Goal: Information Seeking & Learning: Find specific page/section

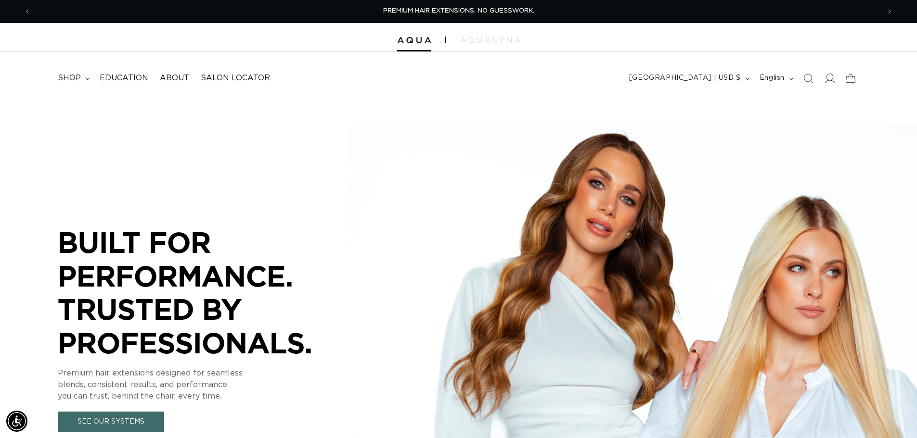
click at [828, 78] on icon at bounding box center [829, 78] width 10 height 10
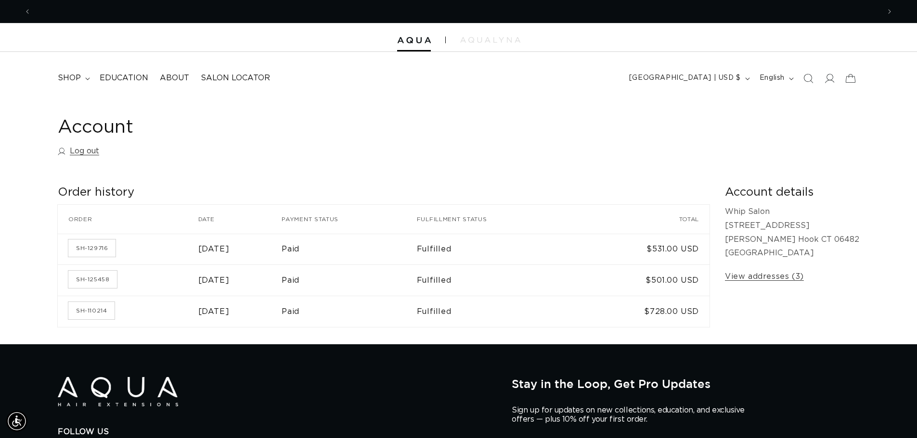
scroll to position [0, 848]
click at [69, 76] on span "shop" at bounding box center [69, 78] width 23 height 10
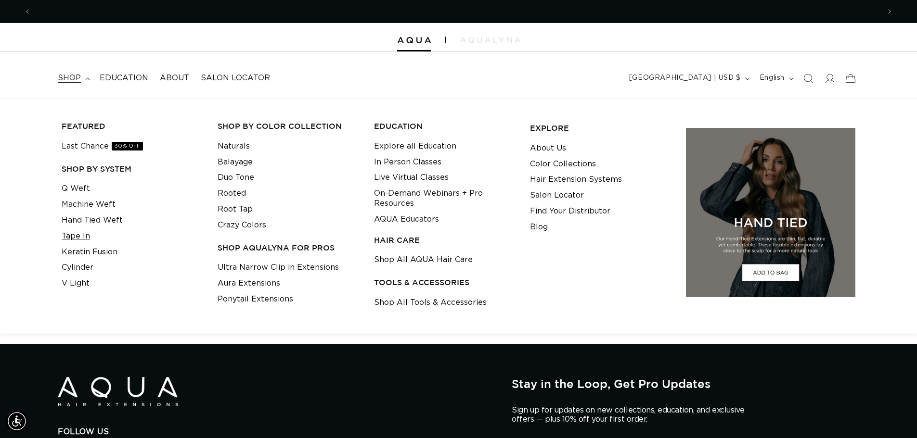
scroll to position [0, 0]
click at [79, 239] on link "Tape In" at bounding box center [76, 237] width 28 height 16
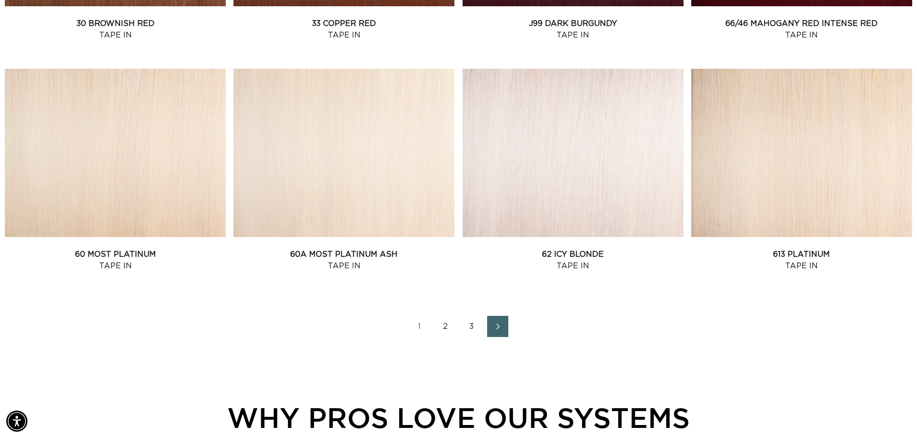
scroll to position [0, 848]
click at [444, 331] on link "2" at bounding box center [445, 326] width 21 height 21
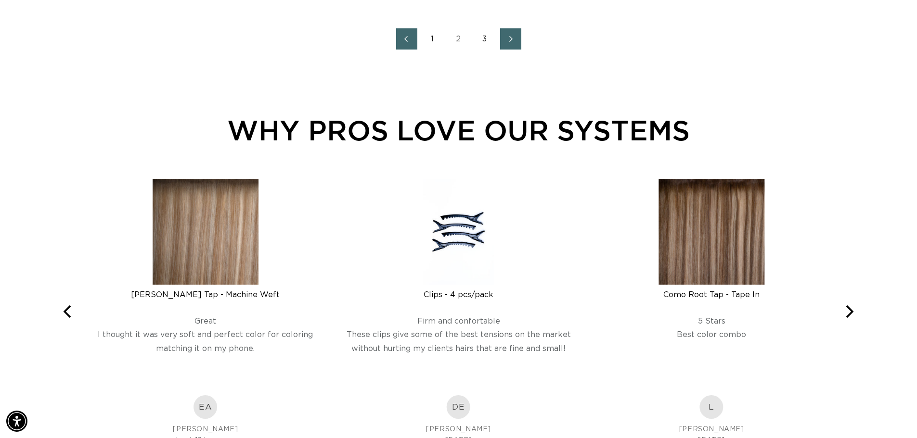
scroll to position [0, 1696]
click at [508, 44] on span "Next page" at bounding box center [510, 39] width 6 height 12
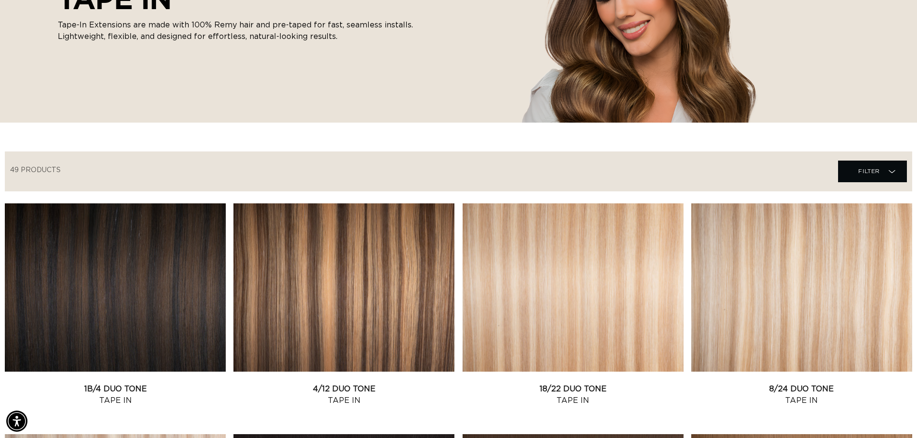
scroll to position [96, 0]
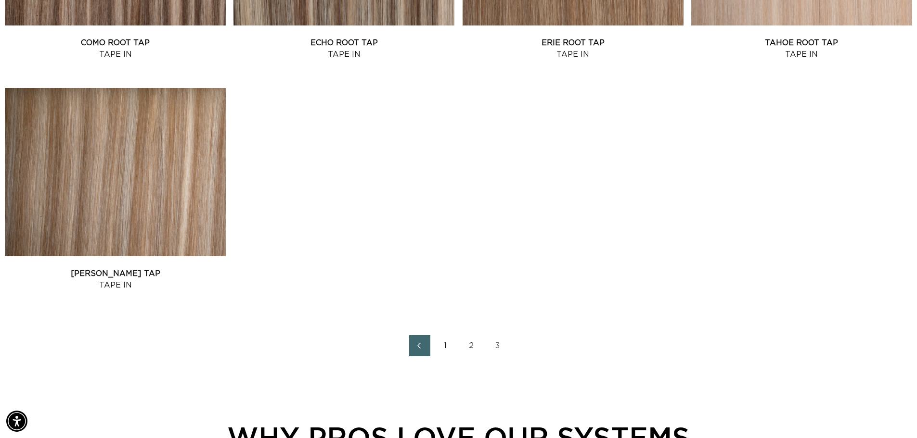
scroll to position [0, 1696]
click at [443, 349] on link "1" at bounding box center [445, 345] width 21 height 21
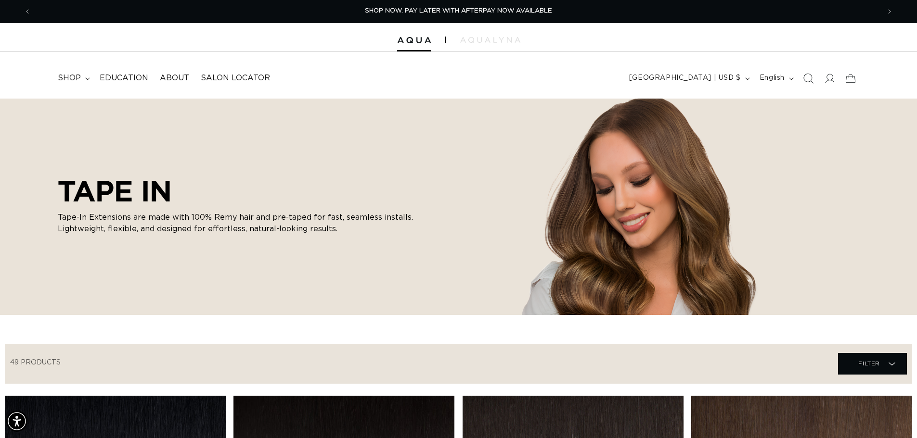
click at [806, 79] on icon "Search" at bounding box center [807, 78] width 10 height 10
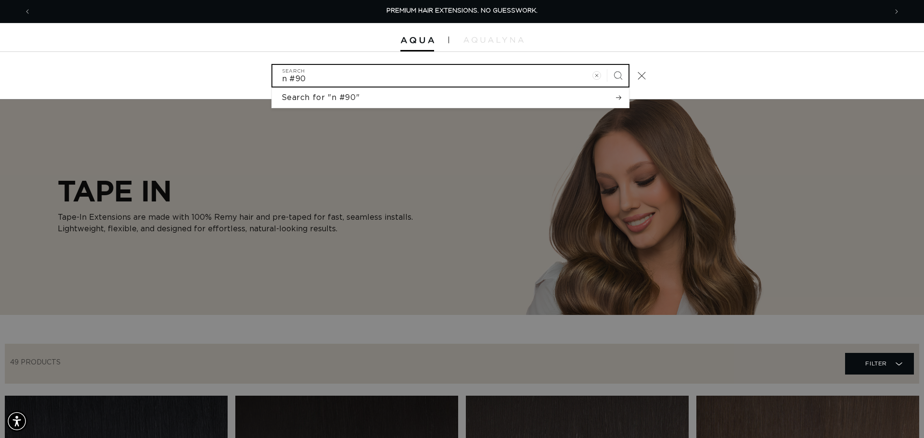
type input "n #90"
click at [607, 65] on button "Search" at bounding box center [617, 75] width 21 height 21
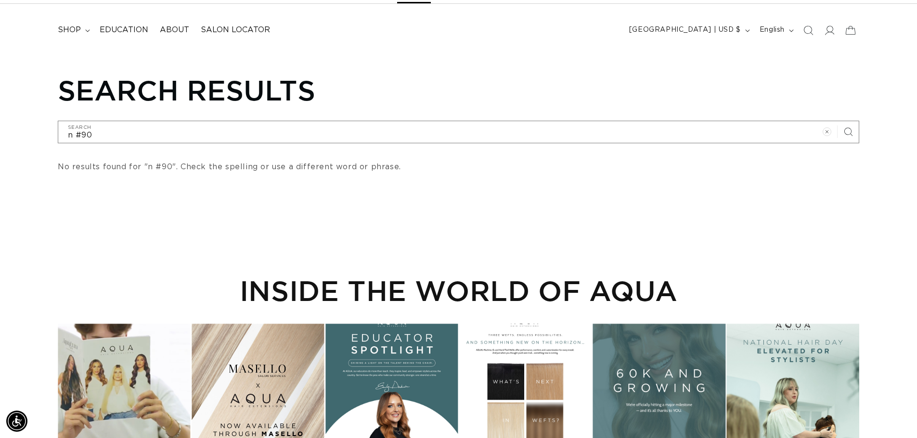
scroll to position [0, 848]
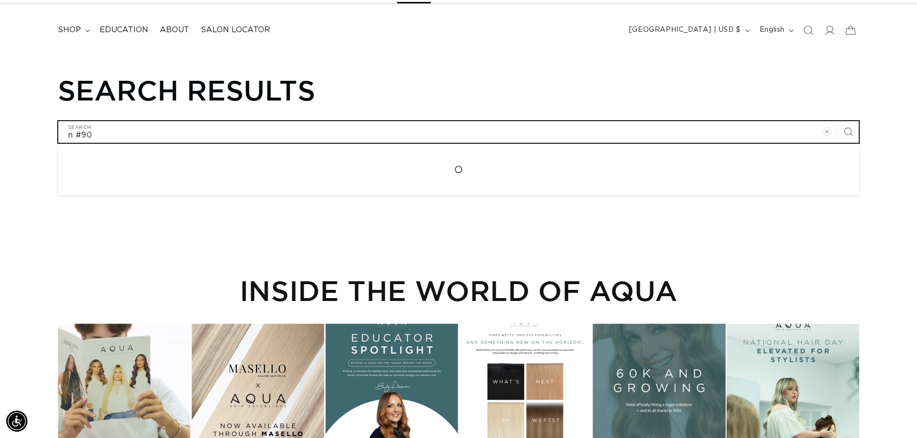
drag, startPoint x: 111, startPoint y: 125, endPoint x: 0, endPoint y: 129, distance: 111.2
click at [0, 129] on div "Search results n #90 Search Loading... No results found for "n #90". Check the …" at bounding box center [458, 124] width 917 height 101
type input "n"
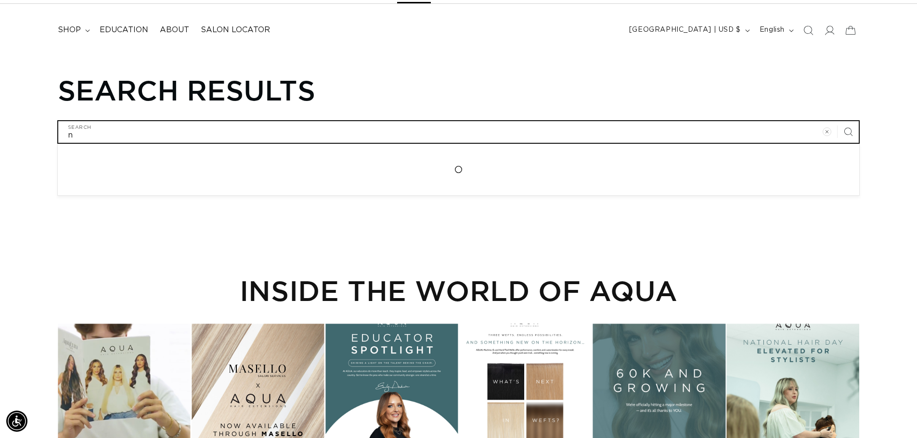
type input "n"
type input "n 9"
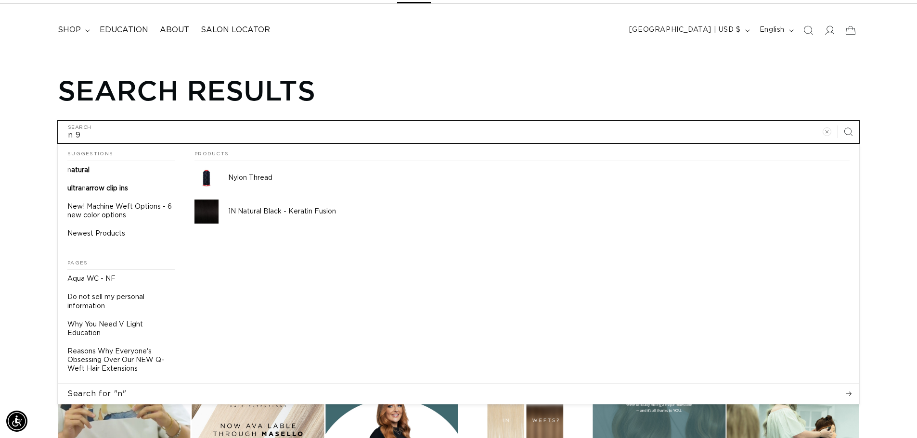
type input "n 90"
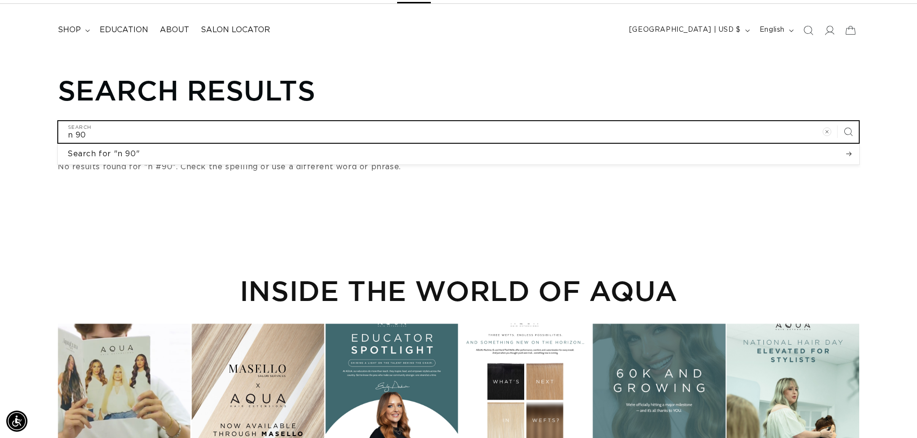
type input "n 90"
click at [58, 144] on button "Search for "n 90"" at bounding box center [458, 154] width 801 height 20
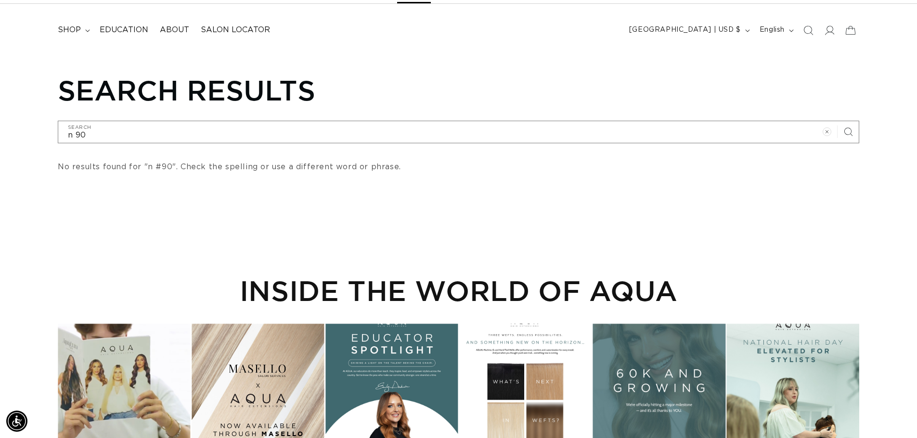
scroll to position [0, 0]
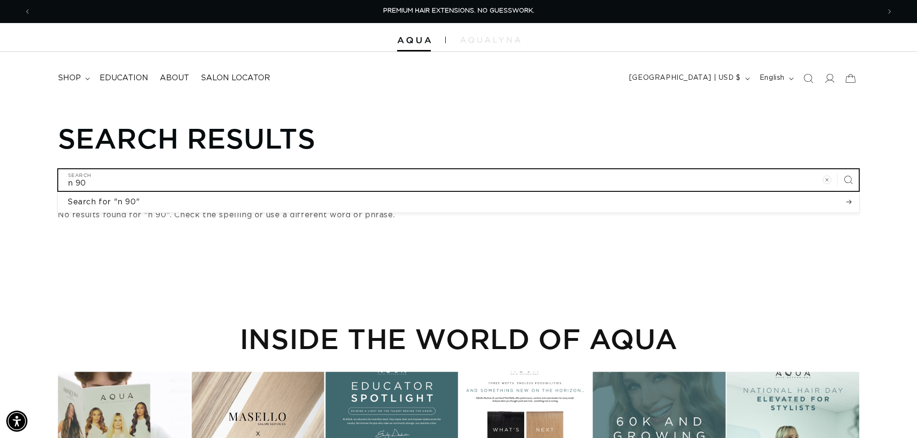
drag, startPoint x: 94, startPoint y: 179, endPoint x: 20, endPoint y: 180, distance: 74.6
click at [20, 180] on div "Search results n 90 Search Search for "n 90" No results found for "n 90". Check…" at bounding box center [458, 172] width 917 height 101
type input "b"
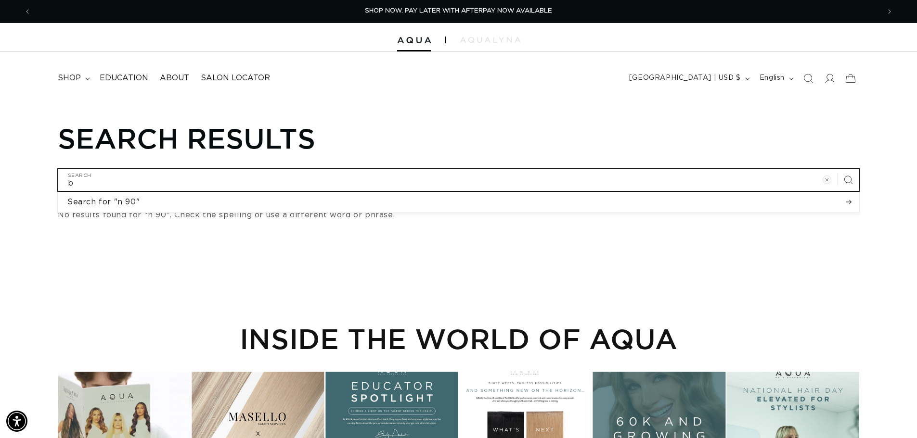
type input "be"
type input "bei"
type input "beig"
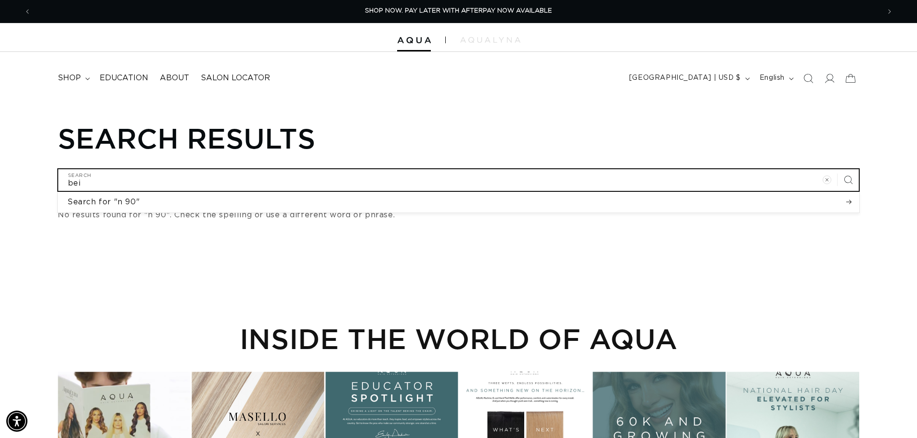
type input "beig"
type input "beige"
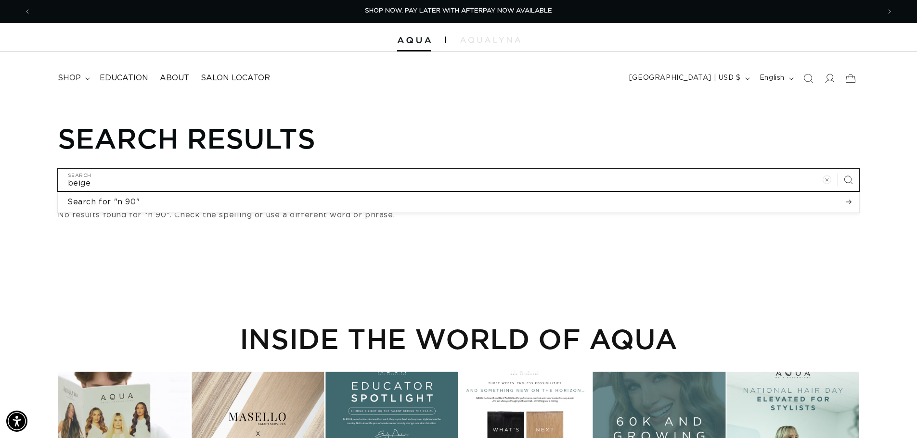
type input "beige b"
type input "beige bl"
type input "beige blo"
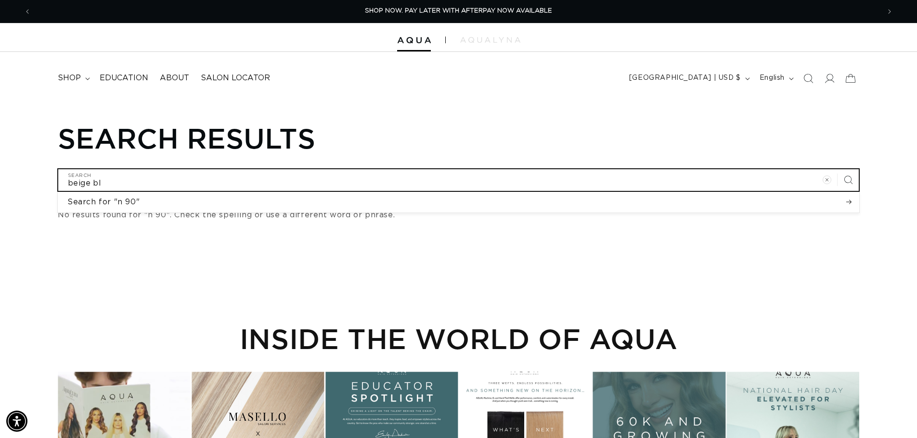
type input "beige blo"
type input "beige blon"
type input "beige blond"
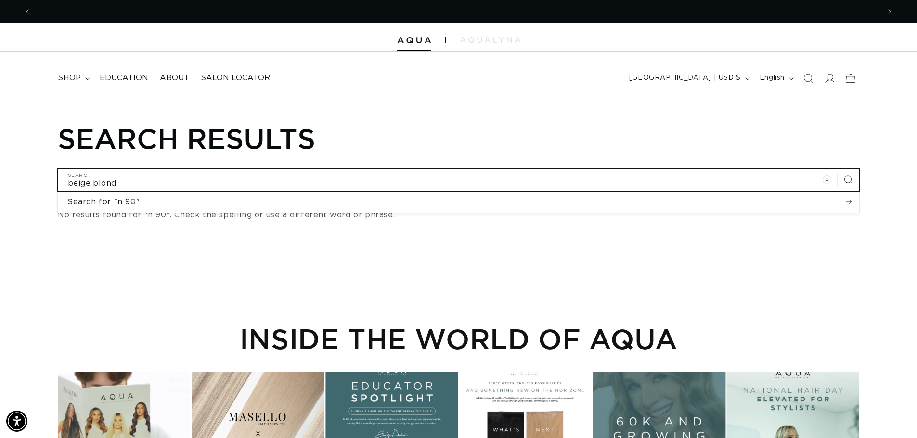
type input "beige blonde"
click at [58, 192] on button "Search for "n 90"" at bounding box center [458, 202] width 801 height 20
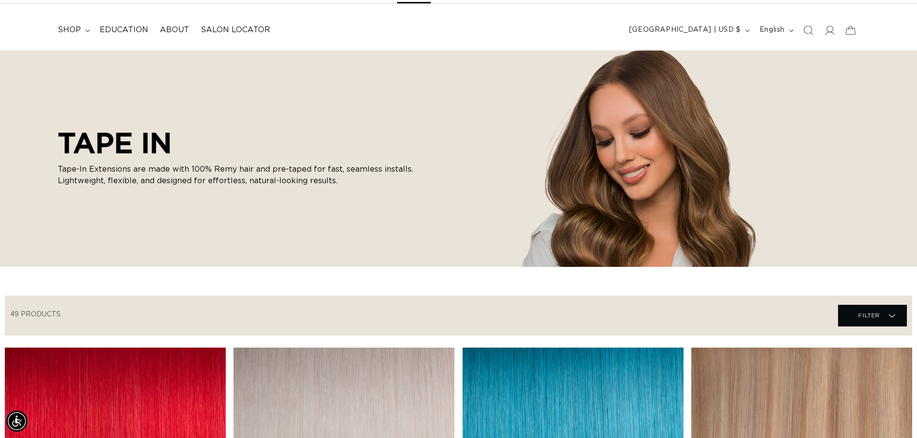
scroll to position [0, 1696]
